Goal: Information Seeking & Learning: Learn about a topic

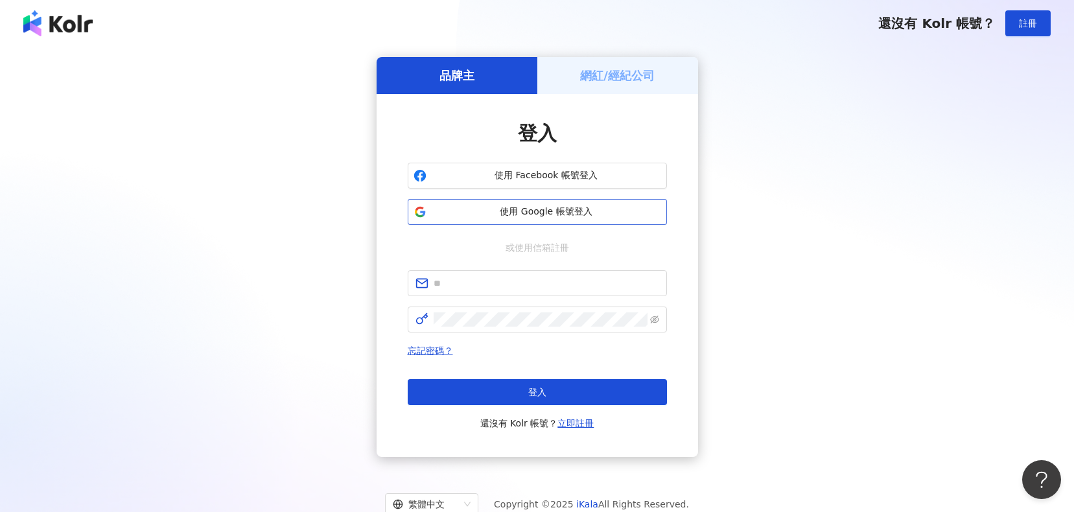
click at [489, 211] on span "使用 Google 帳號登入" at bounding box center [546, 211] width 229 height 13
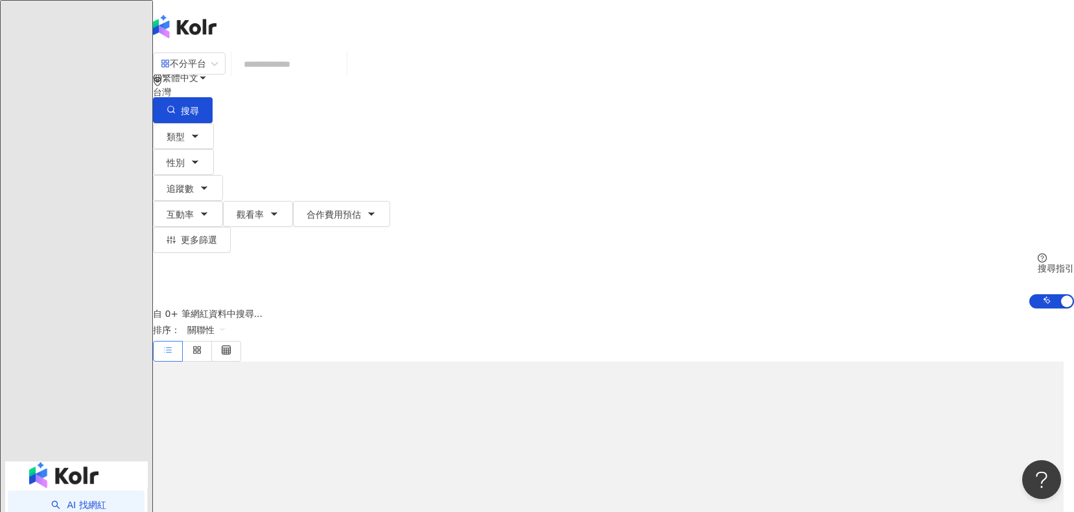
click at [342, 76] on input "search" at bounding box center [289, 64] width 105 height 25
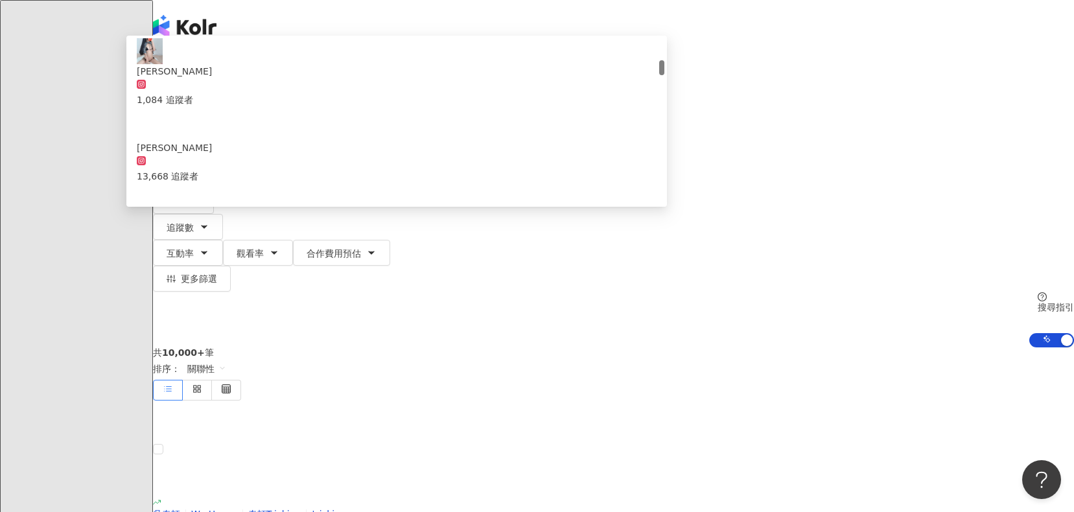
scroll to position [238, 0]
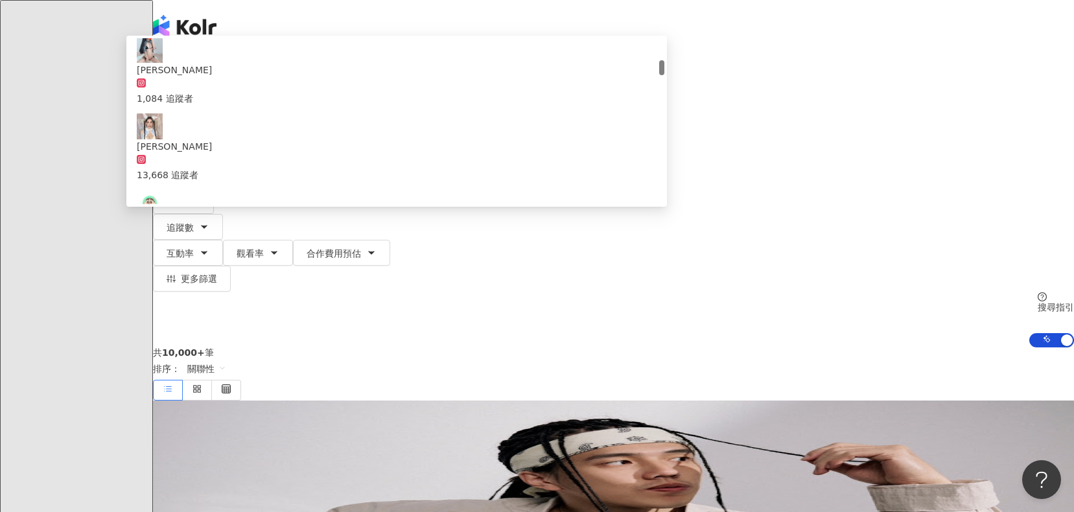
type input "*"
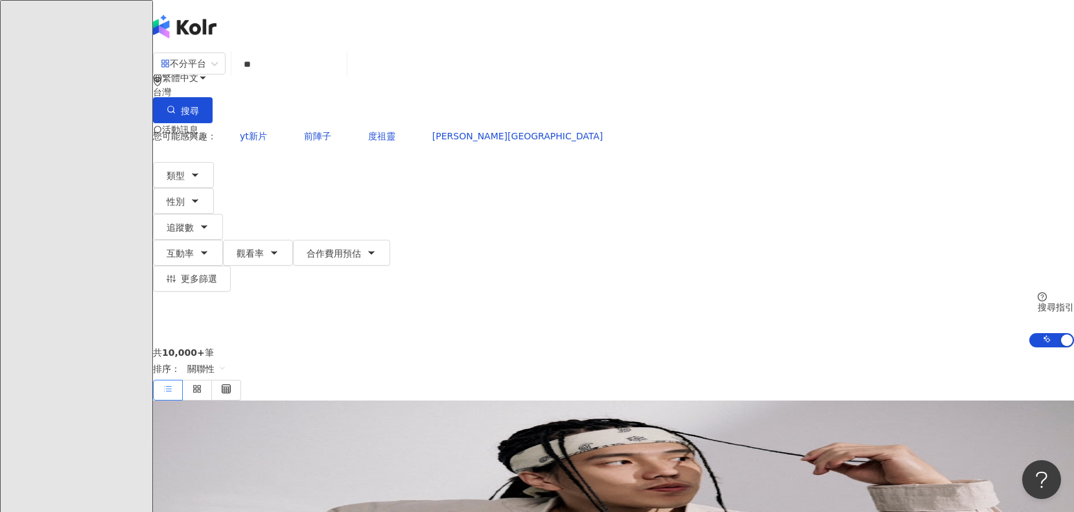
type input "*"
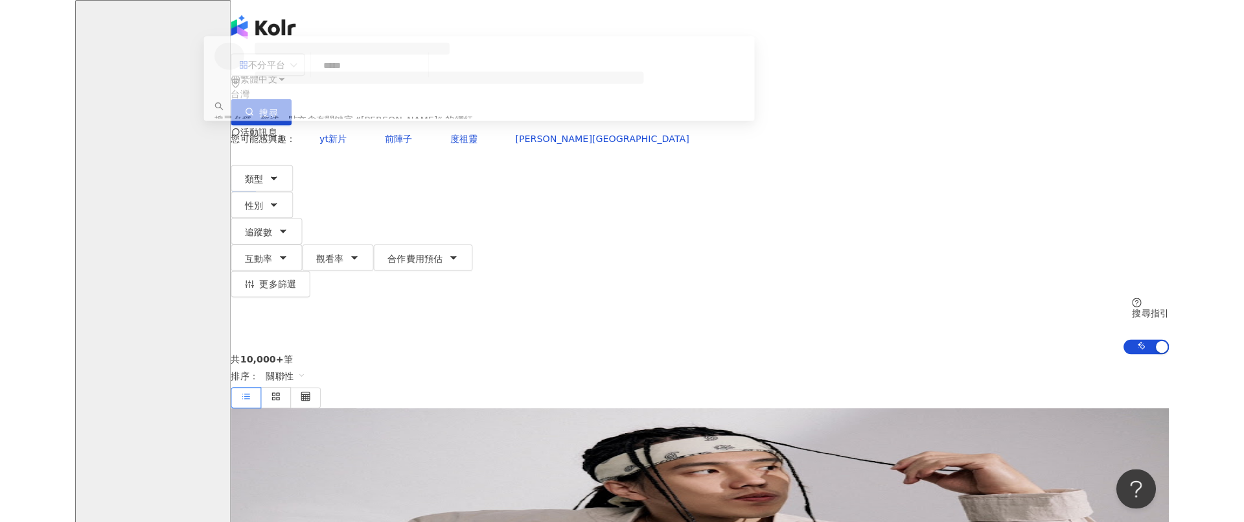
scroll to position [0, 0]
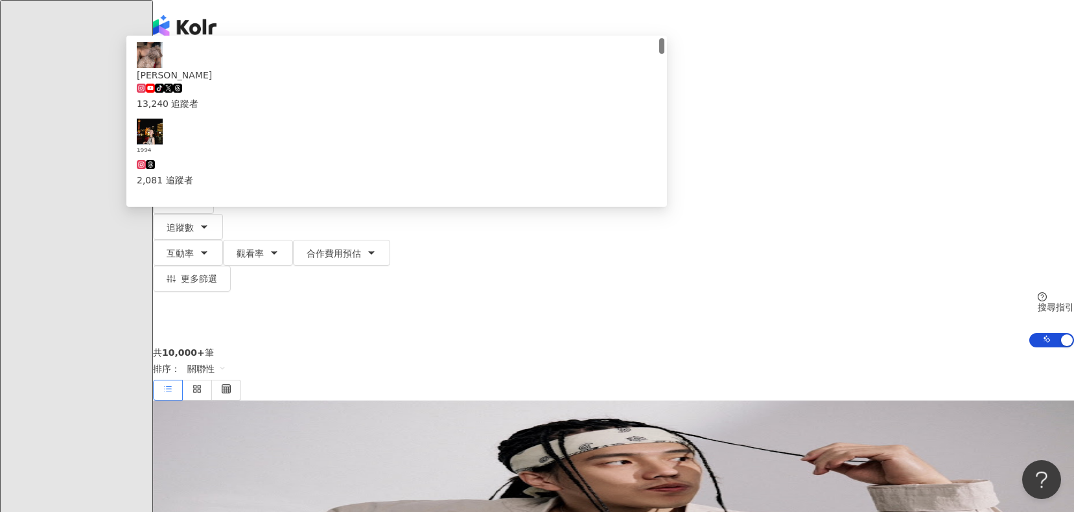
type input "*"
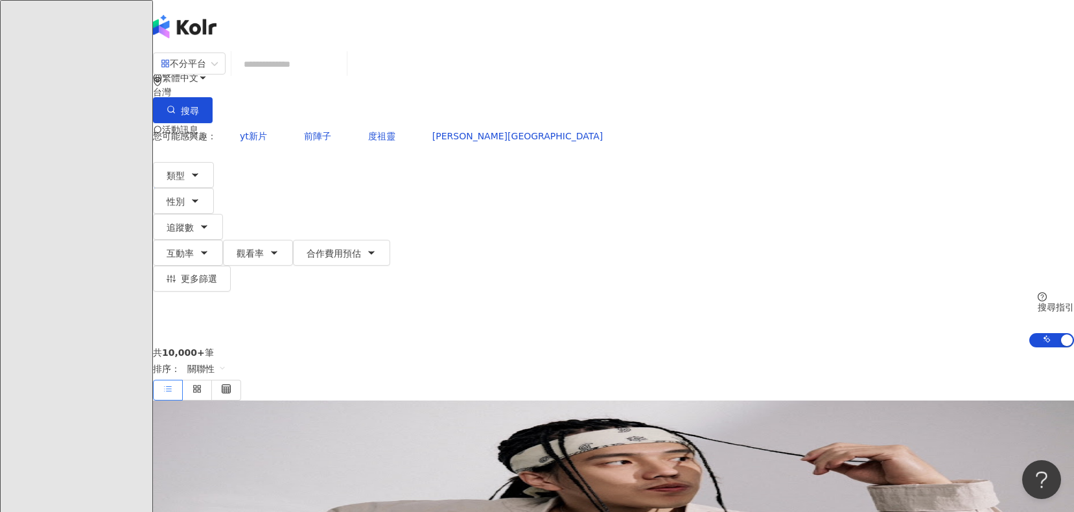
paste input "**********"
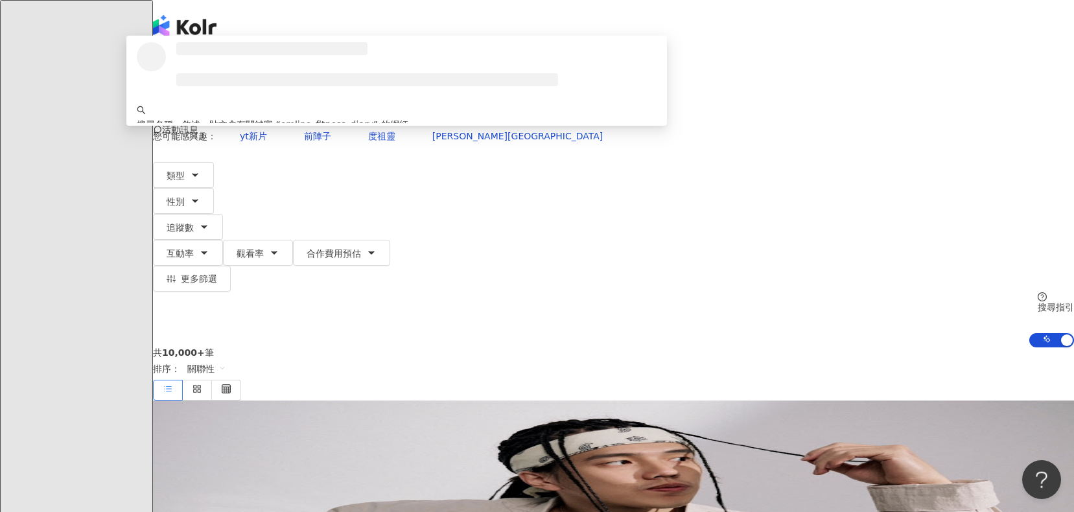
type input "**********"
click at [176, 105] on icon "button" at bounding box center [171, 109] width 9 height 9
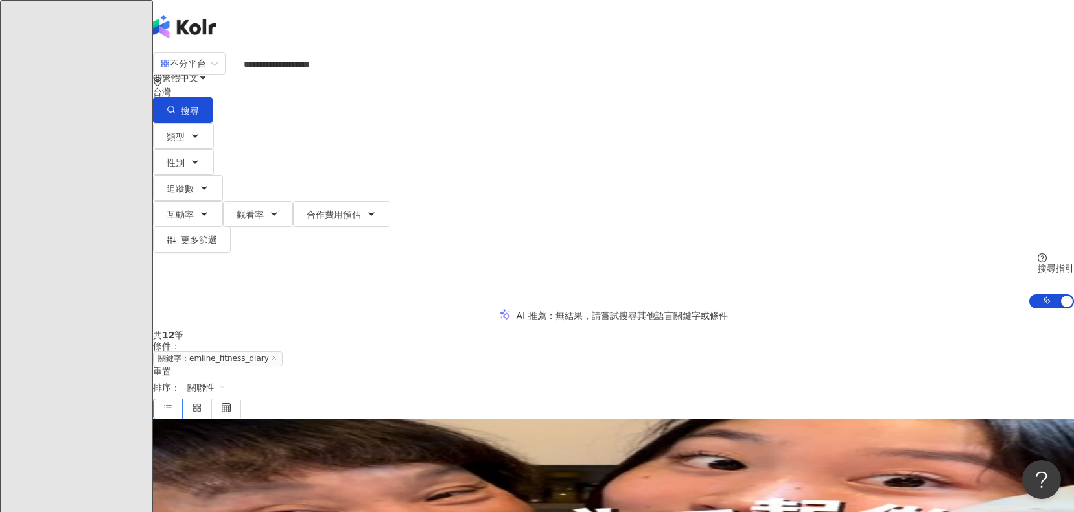
click at [216, 511] on span "Manlin Ai💫✨" at bounding box center [185, 522] width 64 height 10
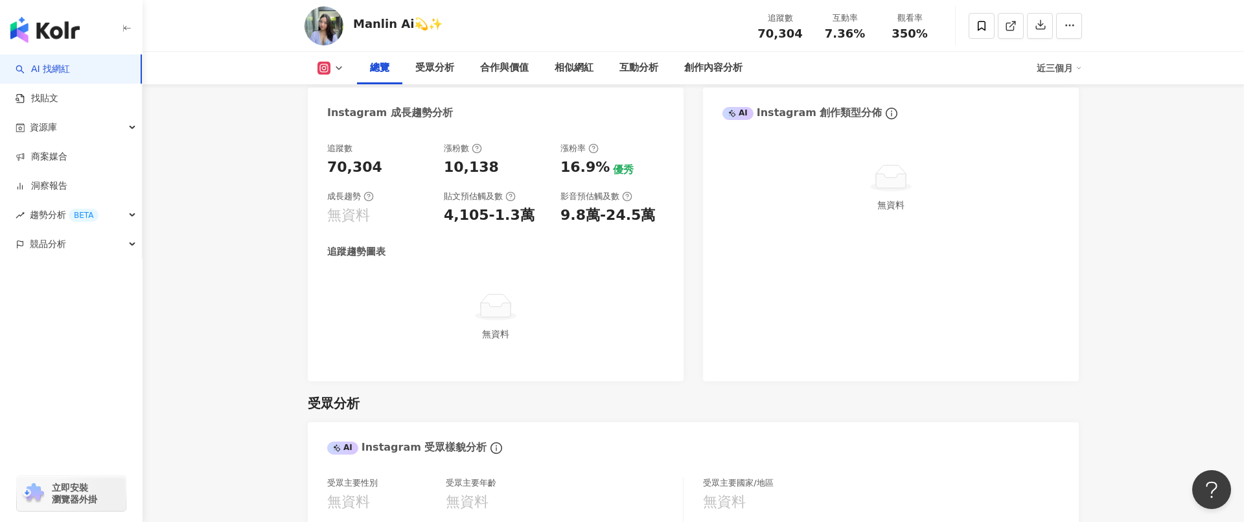
scroll to position [703, 0]
click at [627, 197] on icon at bounding box center [627, 197] width 10 height 10
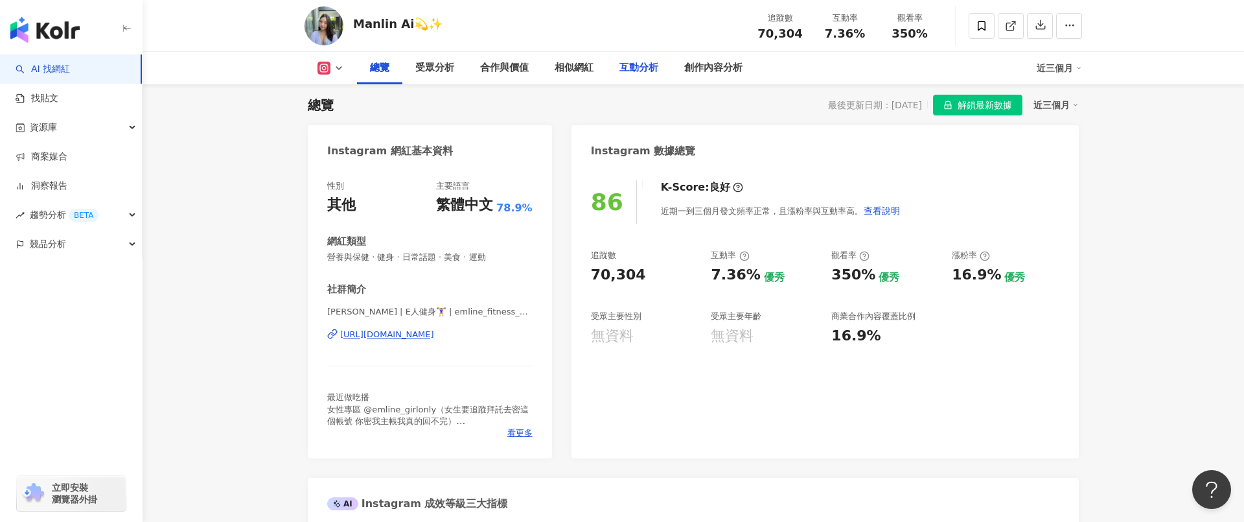
scroll to position [123, 0]
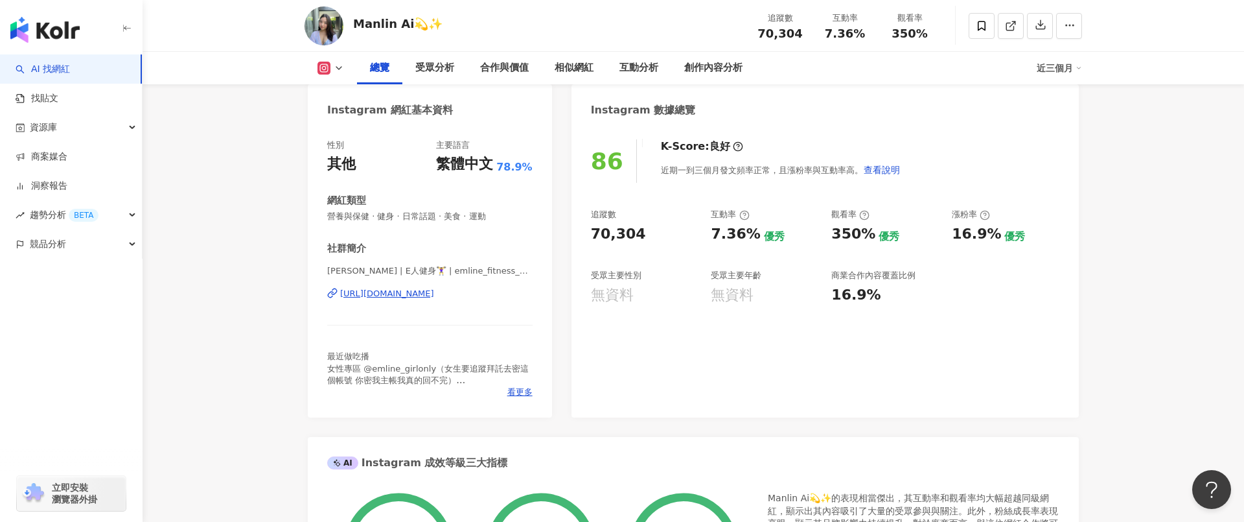
click at [741, 213] on circle at bounding box center [744, 215] width 8 height 8
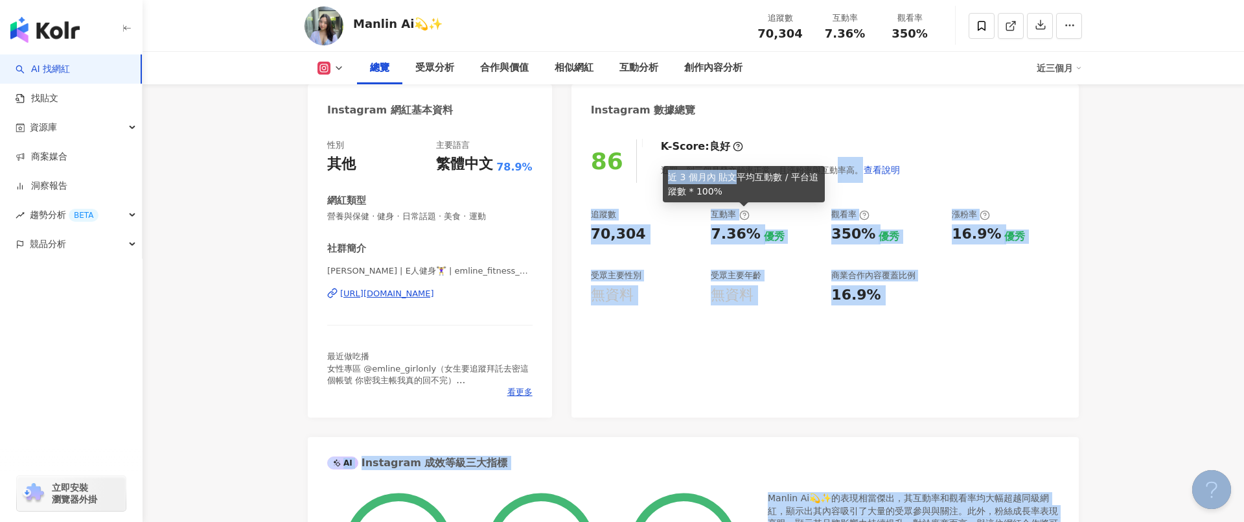
drag, startPoint x: 739, startPoint y: 177, endPoint x: 837, endPoint y: 176, distance: 97.9
click at [837, 176] on body "AI 找網紅 找貼文 資源庫 商案媒合 洞察報告 趨勢分析 BETA 競品分析 立即安裝 瀏覽器外掛 繁體中文 活動訊息 小 7萬 Manlin Ai💫✨ 追…" at bounding box center [622, 138] width 1244 height 522
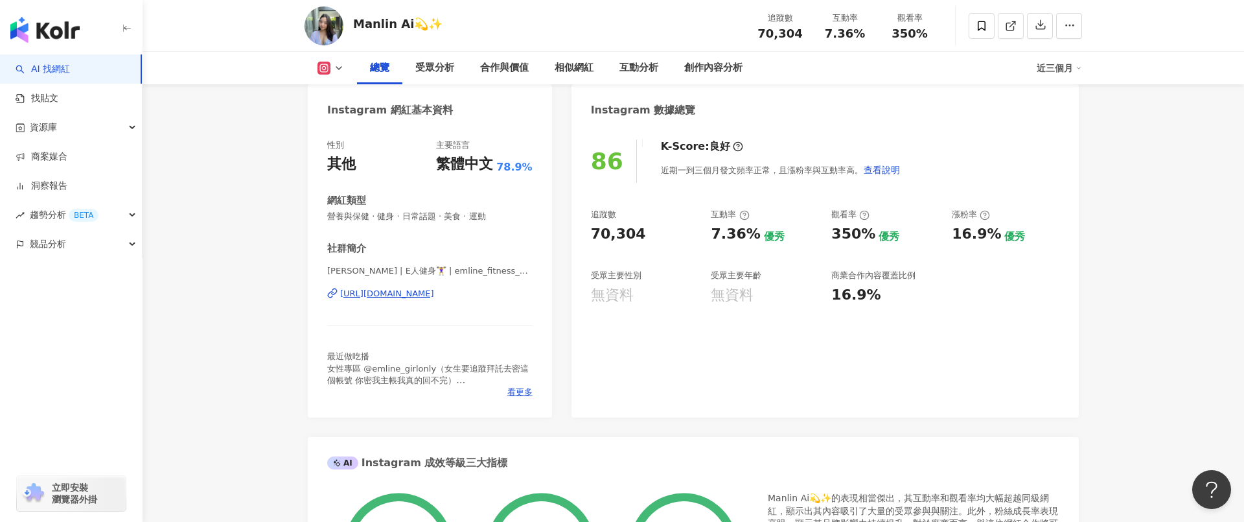
click at [688, 240] on div "70,304" at bounding box center [645, 234] width 108 height 20
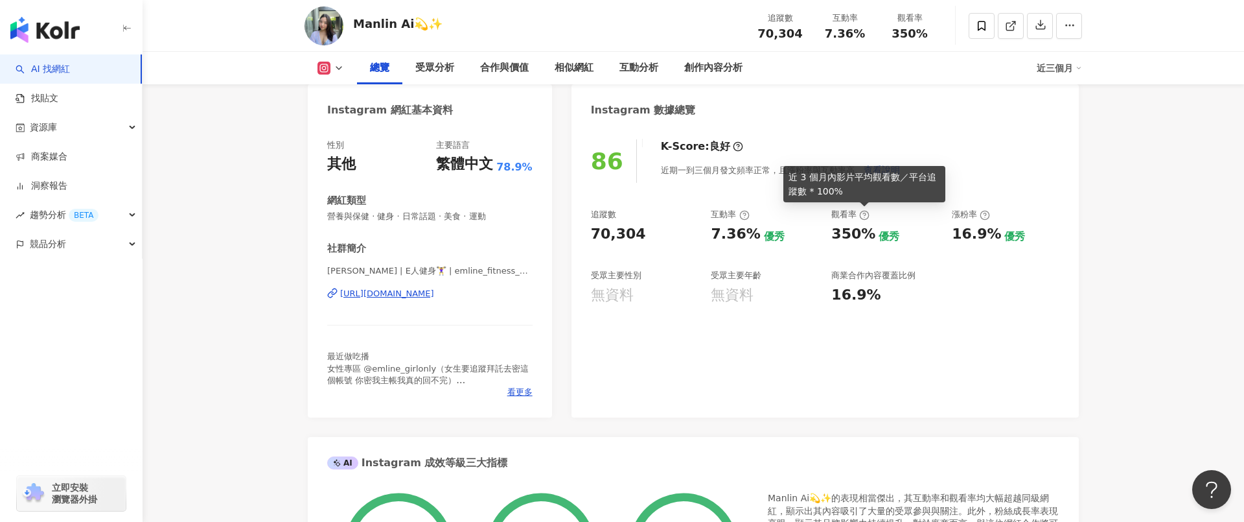
click at [859, 213] on icon at bounding box center [864, 215] width 10 height 10
click at [864, 214] on icon at bounding box center [864, 215] width 10 height 10
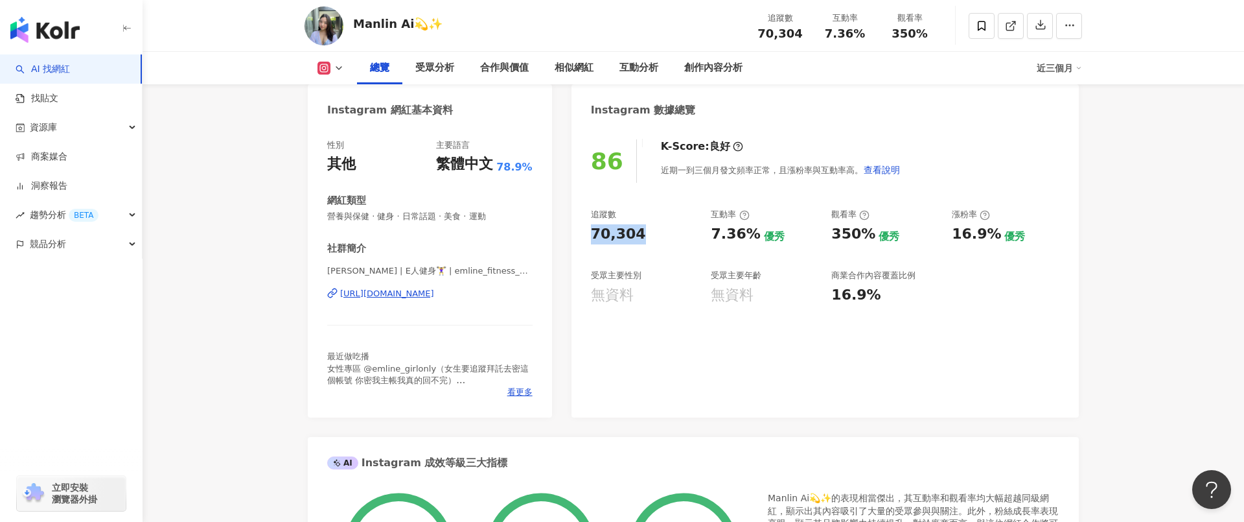
drag, startPoint x: 592, startPoint y: 240, endPoint x: 682, endPoint y: 240, distance: 90.7
click at [680, 240] on div "70,304" at bounding box center [645, 234] width 108 height 20
click at [682, 240] on div "70,304" at bounding box center [645, 234] width 108 height 20
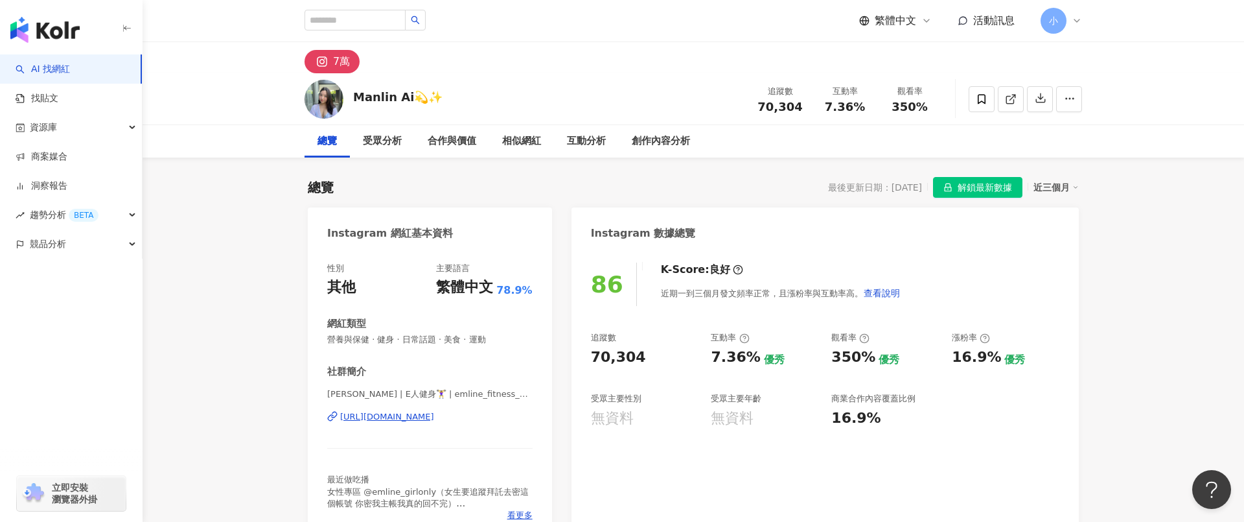
scroll to position [121, 0]
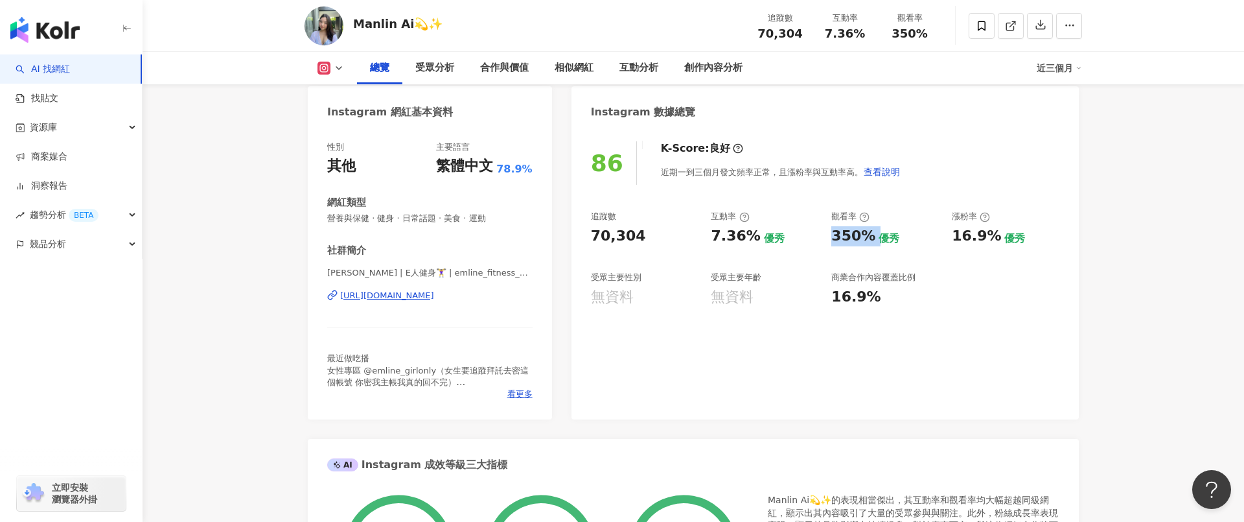
drag, startPoint x: 834, startPoint y: 232, endPoint x: 912, endPoint y: 233, distance: 77.8
click at [909, 232] on div "350% 優秀" at bounding box center [885, 236] width 108 height 20
click at [912, 233] on div "350% 優秀" at bounding box center [885, 236] width 108 height 20
drag, startPoint x: 957, startPoint y: 237, endPoint x: 1045, endPoint y: 237, distance: 88.1
click at [1038, 237] on div "16.9% 優秀" at bounding box center [1006, 236] width 108 height 20
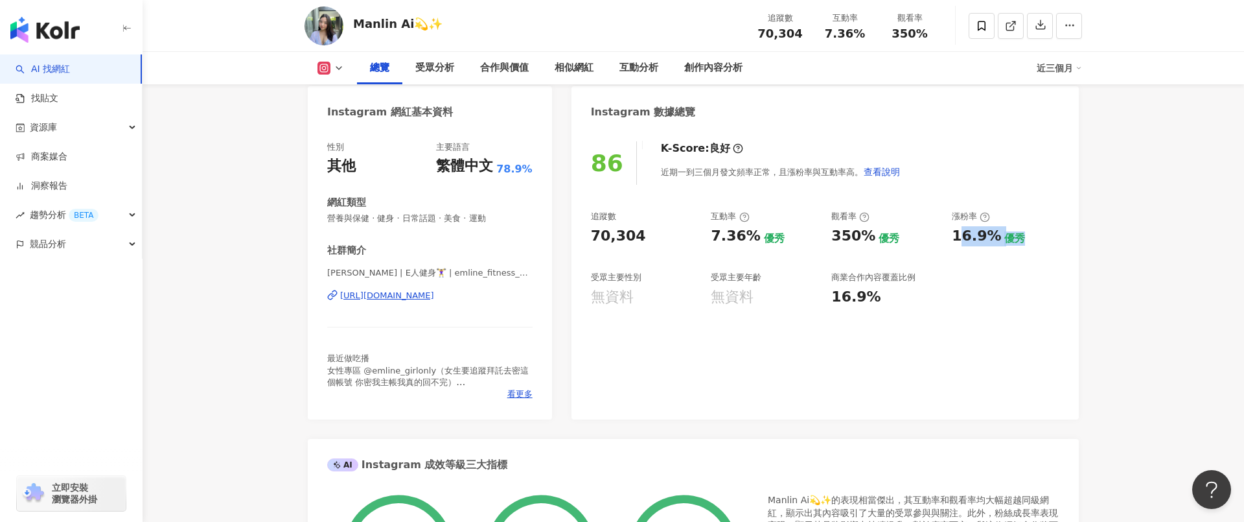
click at [1045, 237] on div "16.9% 優秀" at bounding box center [1006, 236] width 108 height 20
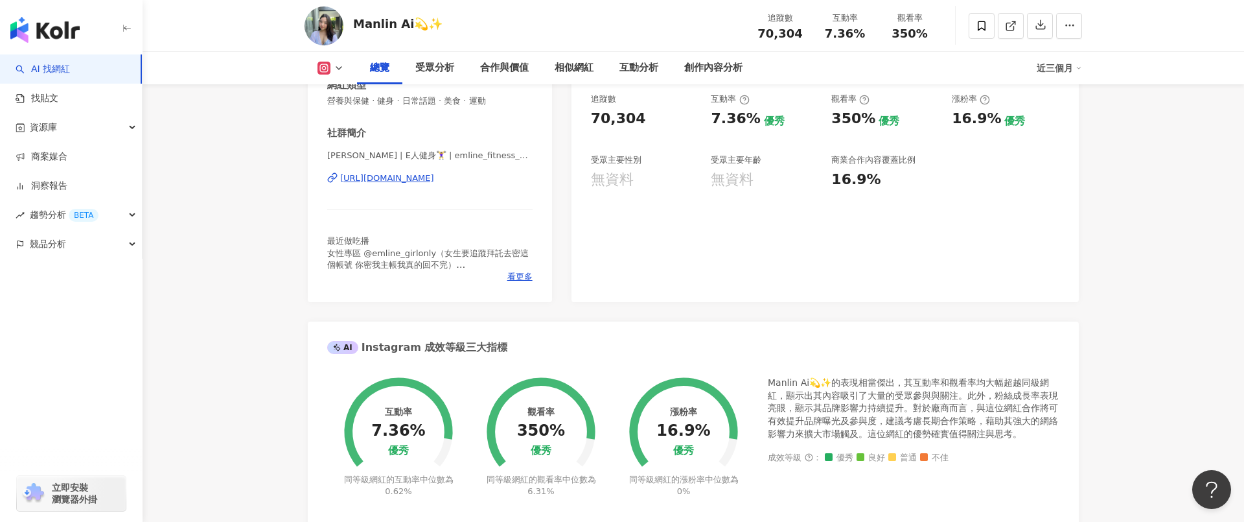
scroll to position [189, 0]
